Goal: Entertainment & Leisure: Browse casually

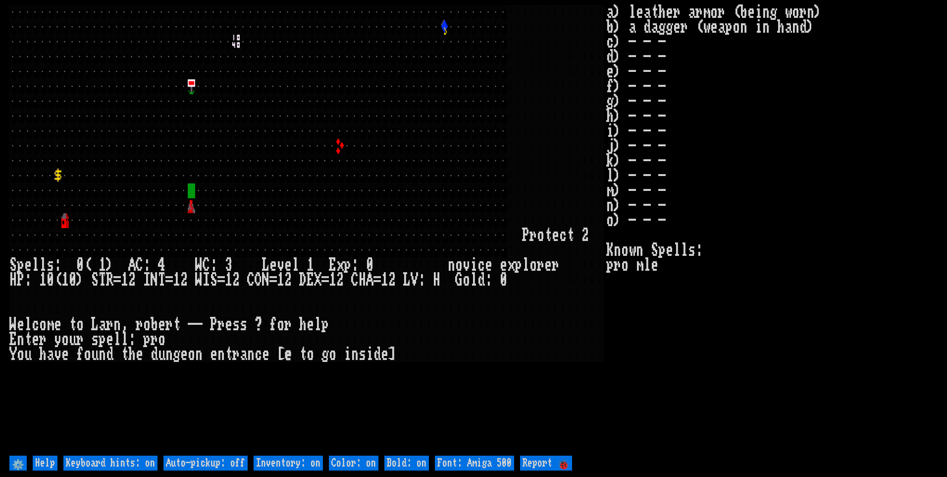
drag, startPoint x: 199, startPoint y: 460, endPoint x: 209, endPoint y: 460, distance: 9.4
click at [199, 460] on off "Auto-pickup: off" at bounding box center [205, 462] width 84 height 15
type off "Auto-pickup: on"
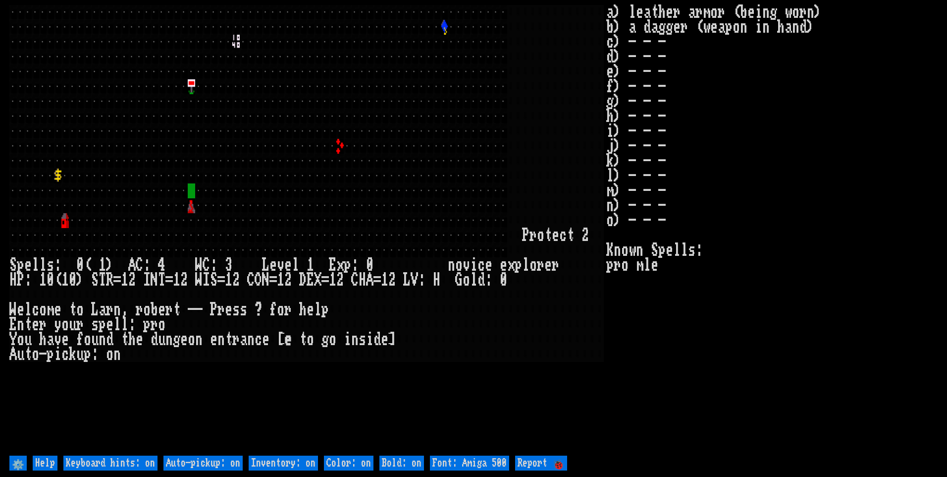
click at [282, 461] on on "Inventory: on" at bounding box center [283, 462] width 69 height 15
type on "Inventory: off"
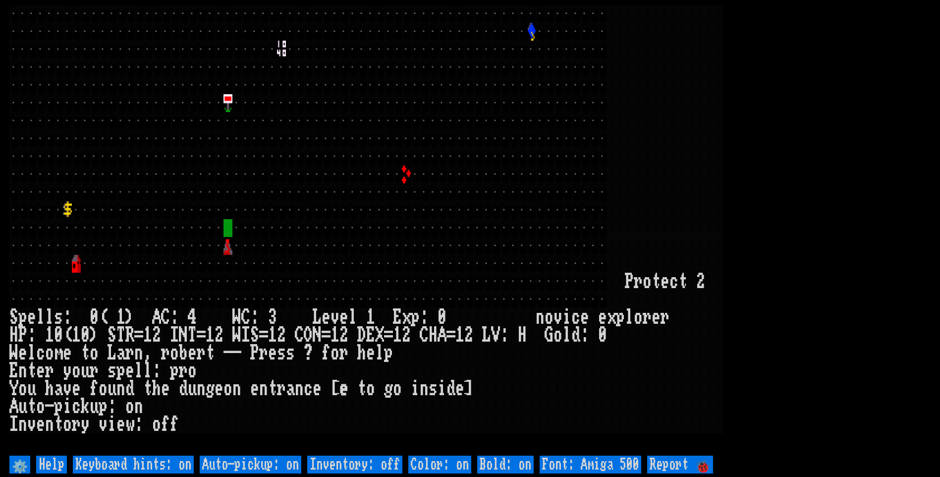
click at [630, 469] on 500 "Font: Amiga 500" at bounding box center [590, 464] width 102 height 18
type 500 "Font: Amiga 1200"
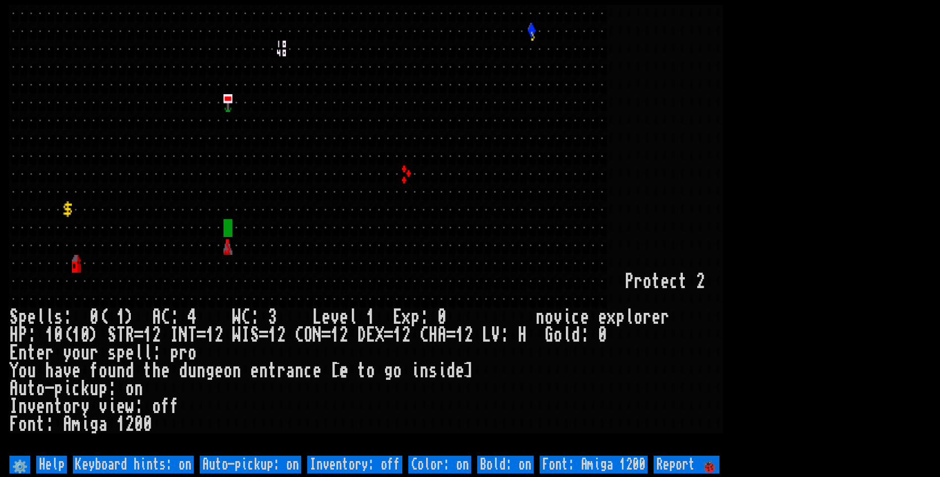
click at [897, 212] on larn at bounding box center [469, 229] width 921 height 448
